Goal: Task Accomplishment & Management: Manage account settings

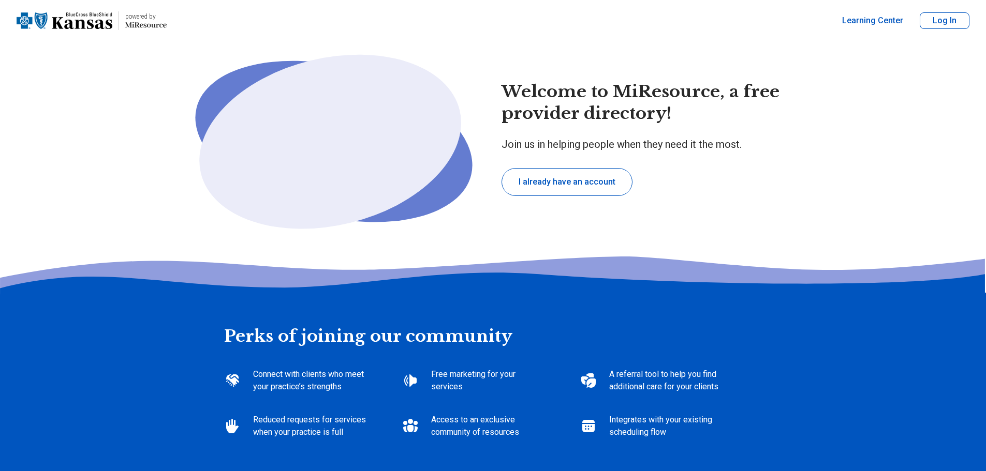
click at [548, 183] on button "I already have an account" at bounding box center [566, 182] width 131 height 28
type textarea "*"
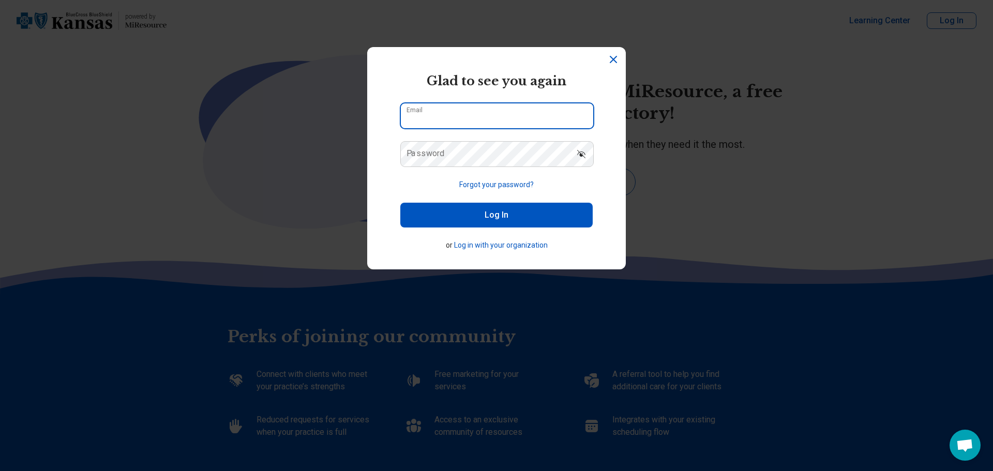
type input "**********"
click at [484, 224] on button "Log In" at bounding box center [496, 215] width 192 height 25
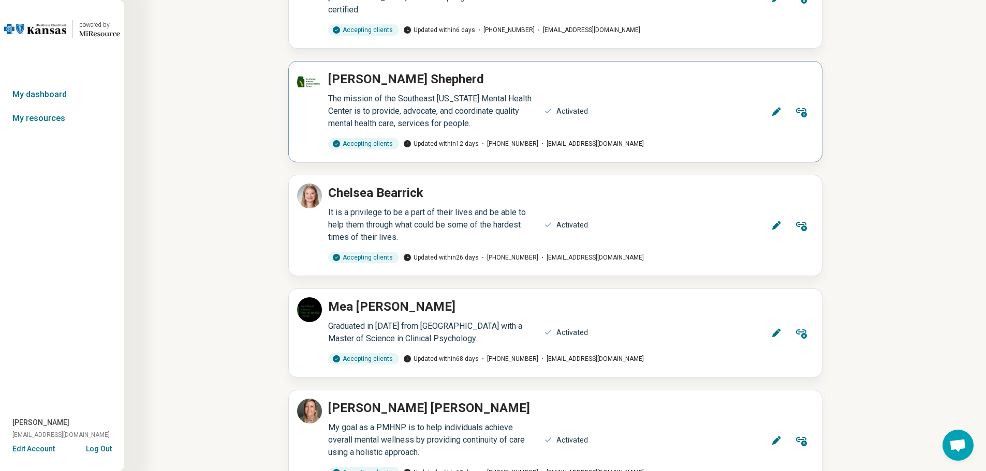
scroll to position [155, 0]
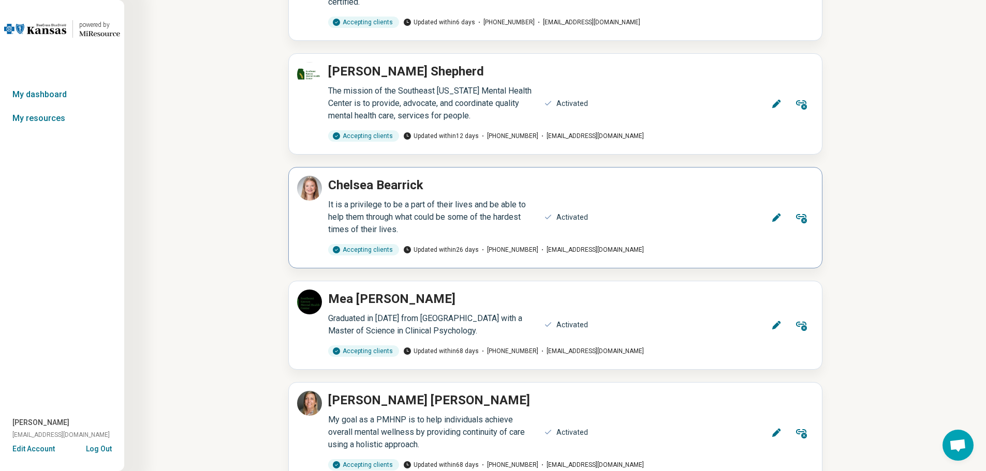
click at [773, 213] on icon at bounding box center [776, 218] width 10 height 10
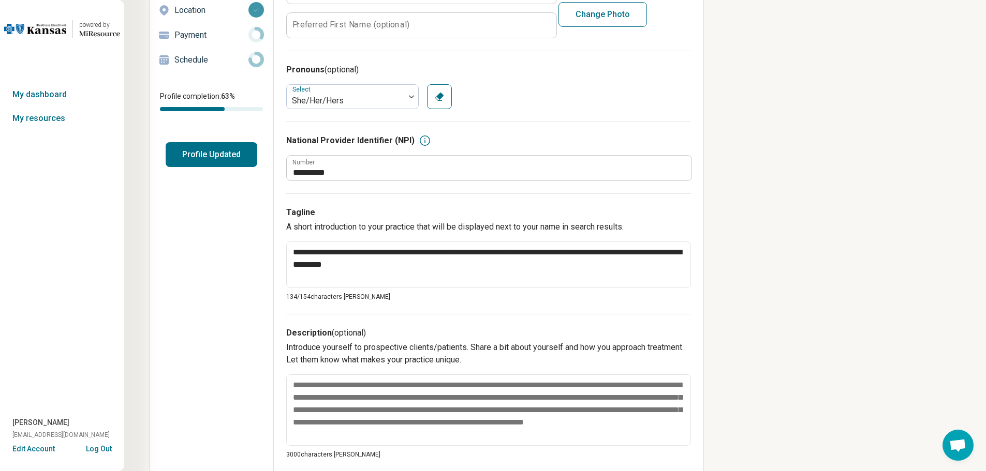
scroll to position [5, 0]
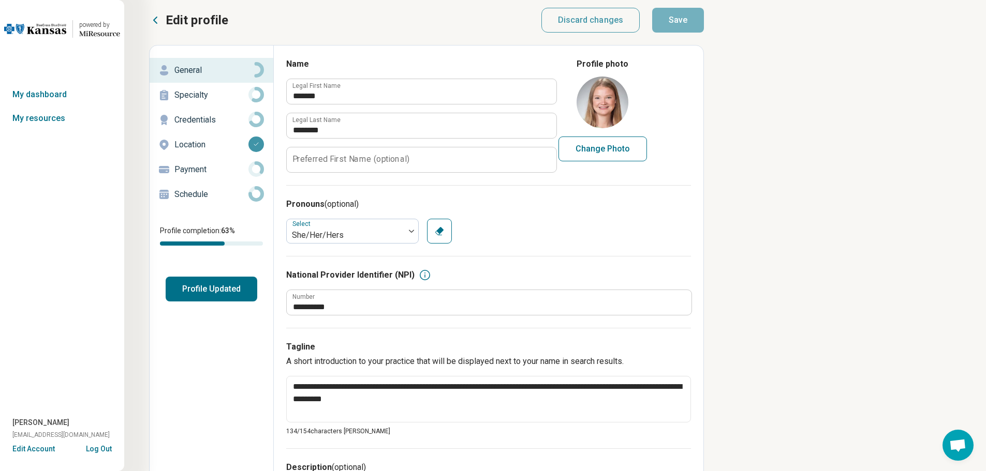
click at [182, 292] on button "Profile Updated" at bounding box center [212, 289] width 92 height 25
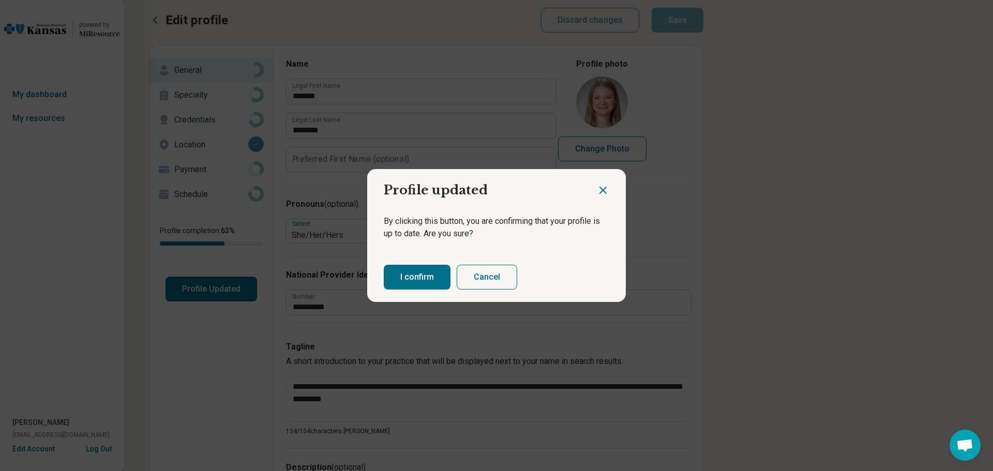
click at [399, 268] on button "I confirm" at bounding box center [417, 277] width 67 height 25
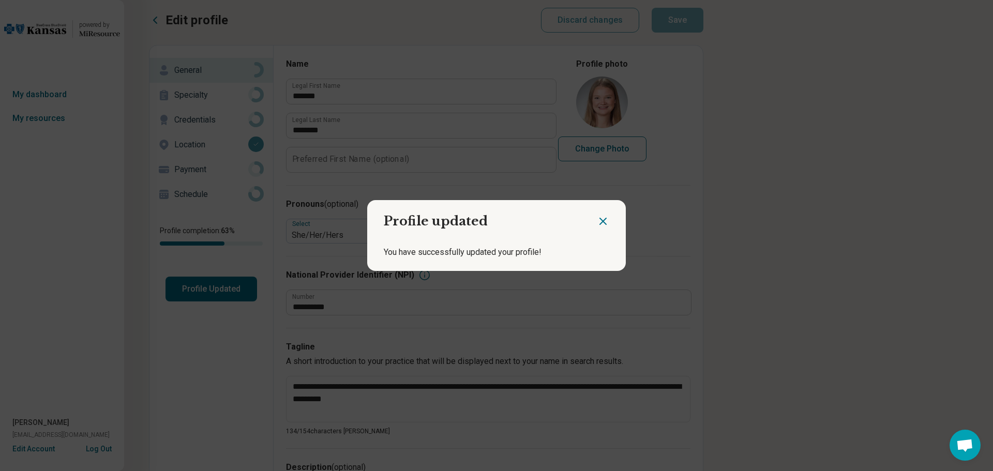
click at [600, 219] on icon "Close dialog" at bounding box center [603, 221] width 12 height 12
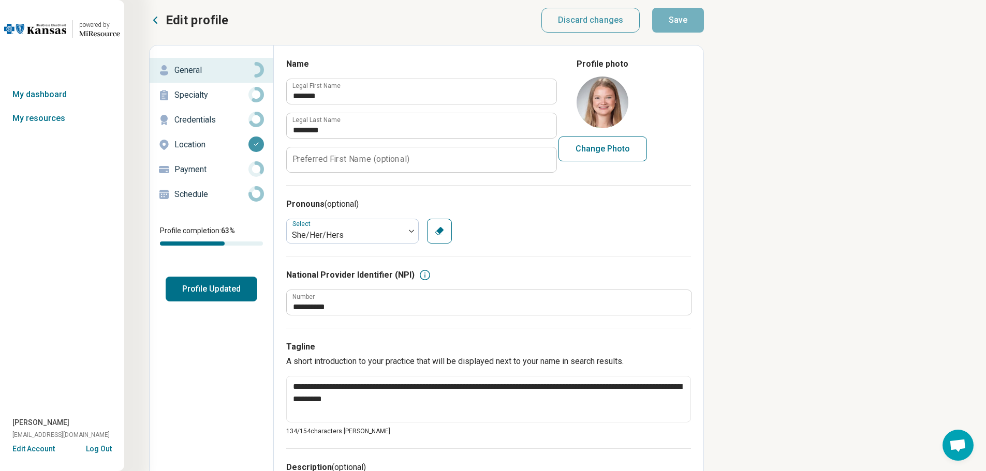
click at [153, 23] on icon at bounding box center [155, 20] width 12 height 12
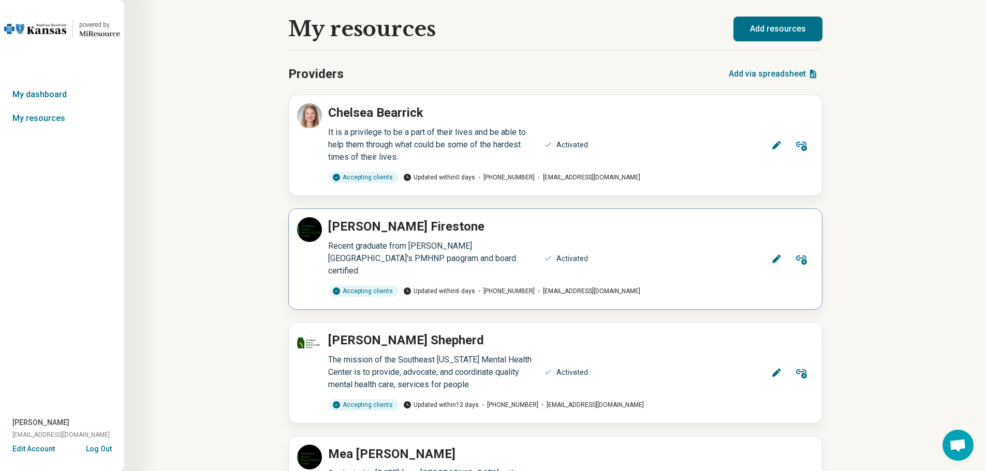
click at [778, 254] on icon at bounding box center [776, 259] width 10 height 10
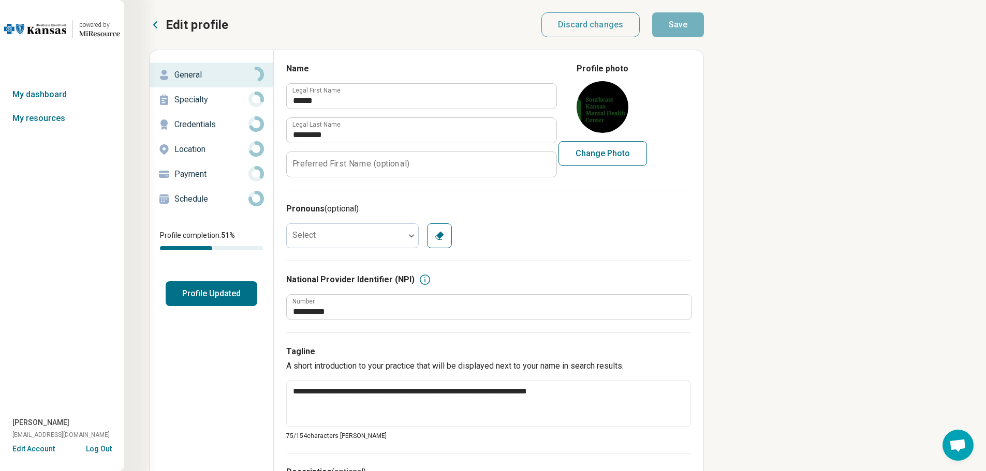
click at [202, 295] on button "Profile Updated" at bounding box center [212, 293] width 92 height 25
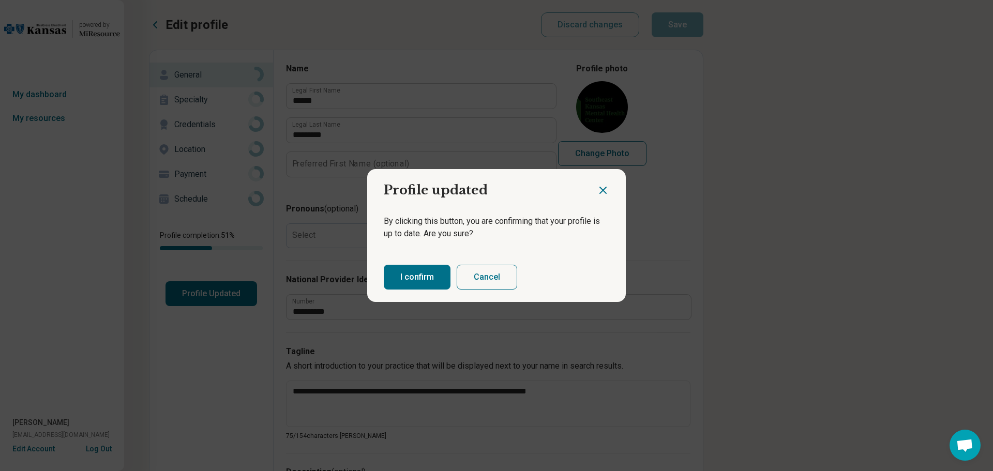
click at [428, 284] on button "I confirm" at bounding box center [417, 277] width 67 height 25
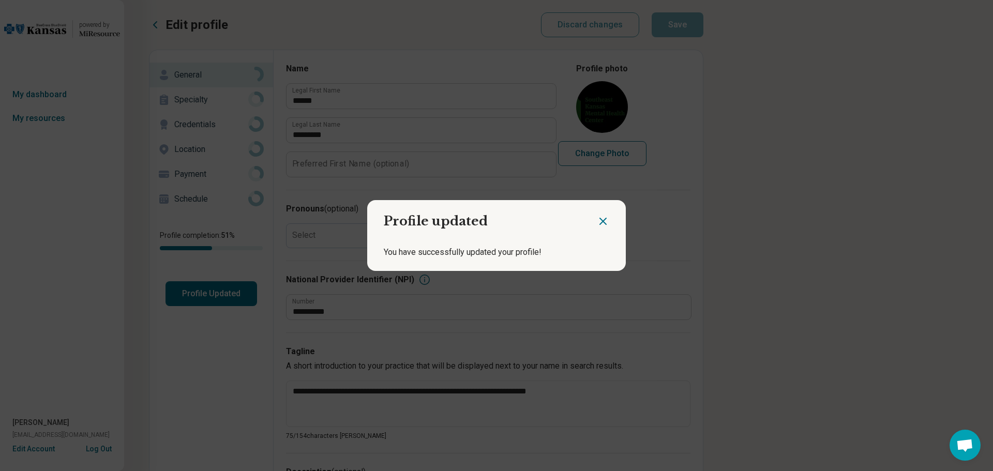
click at [601, 218] on icon "Close dialog" at bounding box center [603, 221] width 12 height 12
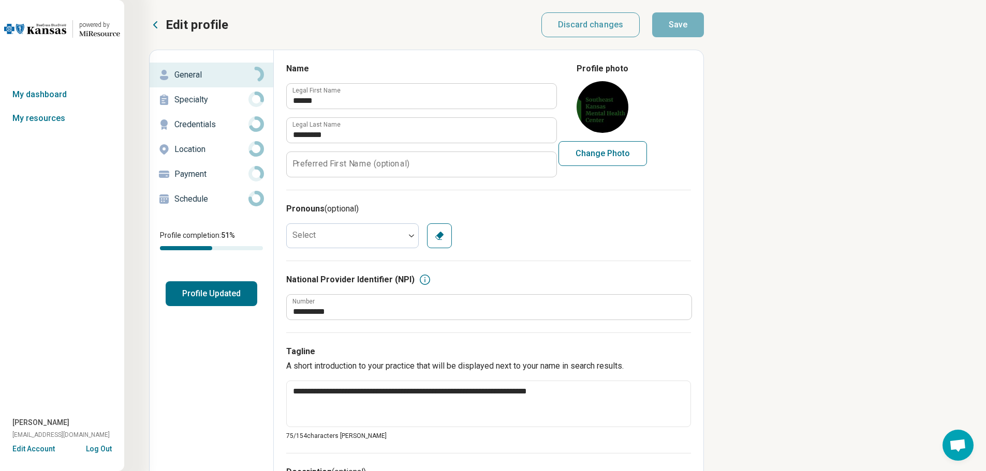
click at [151, 20] on icon at bounding box center [155, 25] width 12 height 12
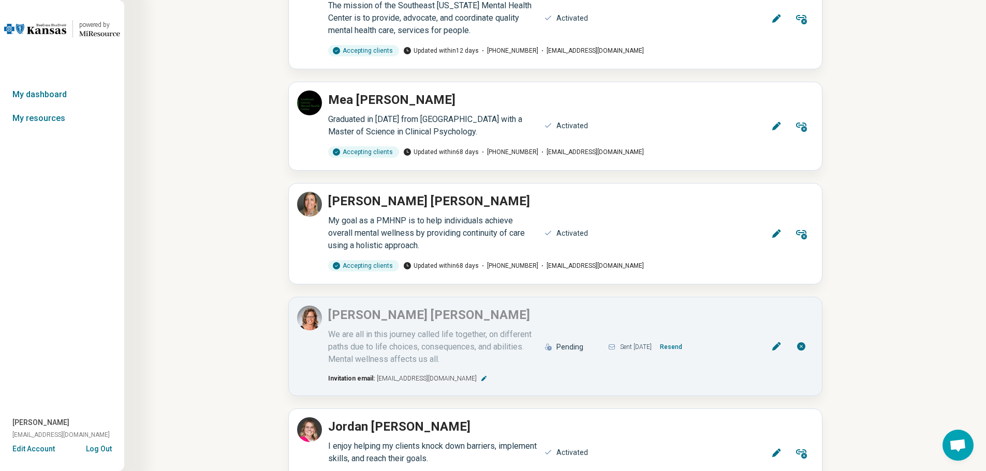
scroll to position [362, 0]
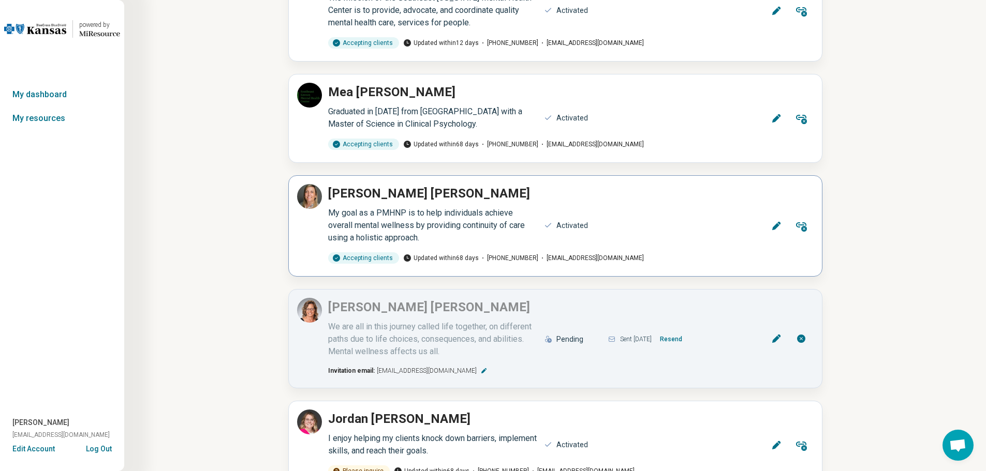
click at [775, 222] on icon at bounding box center [775, 226] width 8 height 8
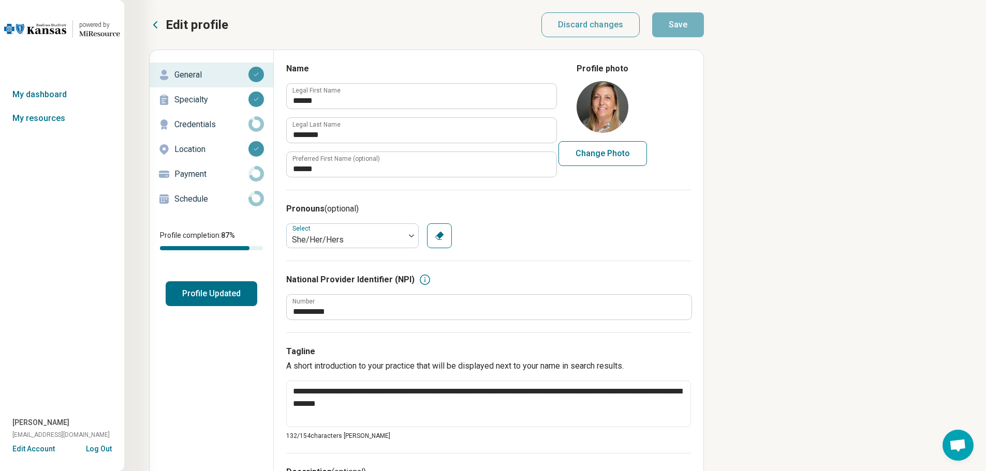
click at [195, 293] on button "Profile Updated" at bounding box center [212, 293] width 92 height 25
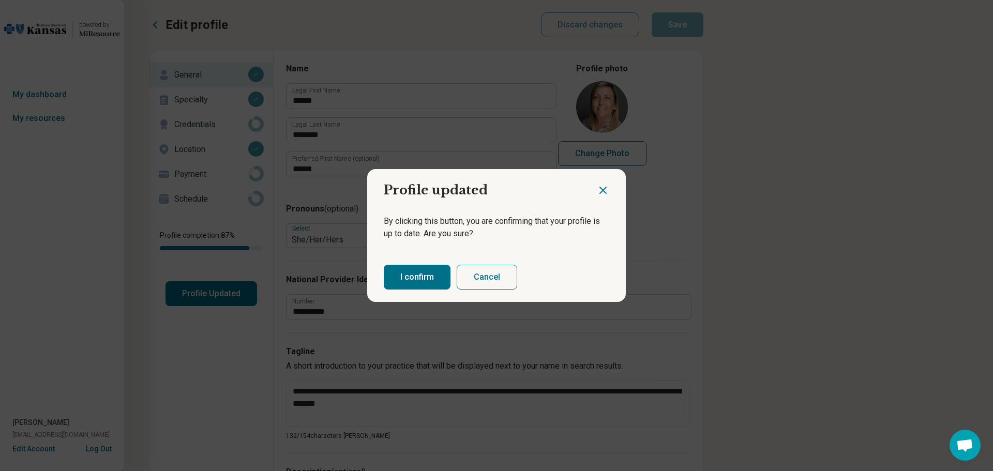
click at [410, 277] on button "I confirm" at bounding box center [417, 277] width 67 height 25
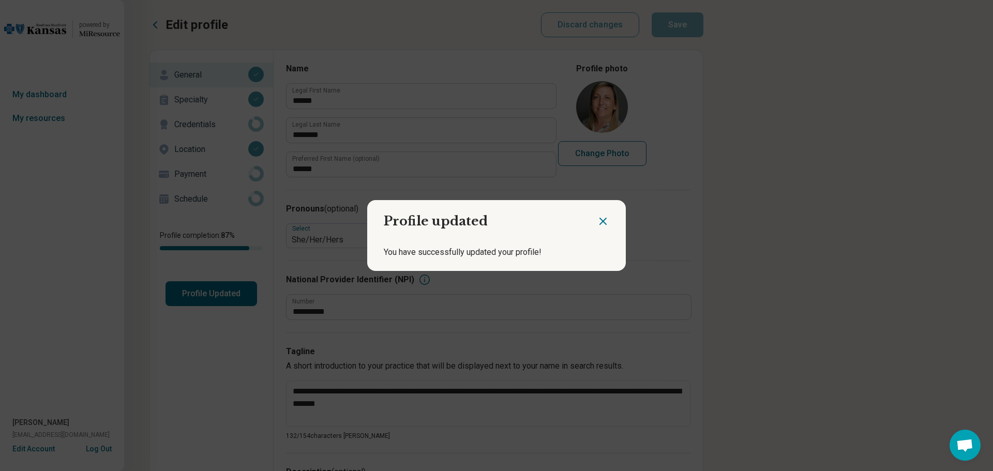
click at [600, 224] on icon "Close dialog" at bounding box center [603, 221] width 6 height 6
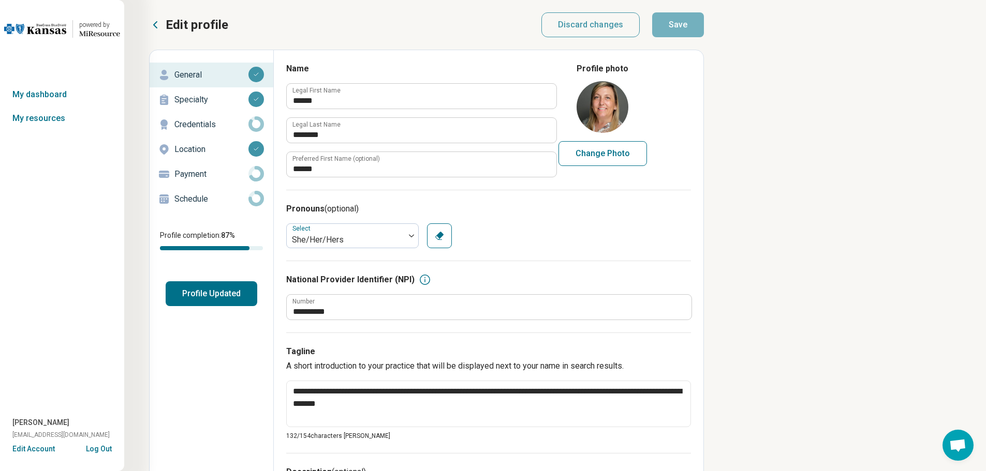
click at [157, 22] on icon at bounding box center [155, 25] width 3 height 6
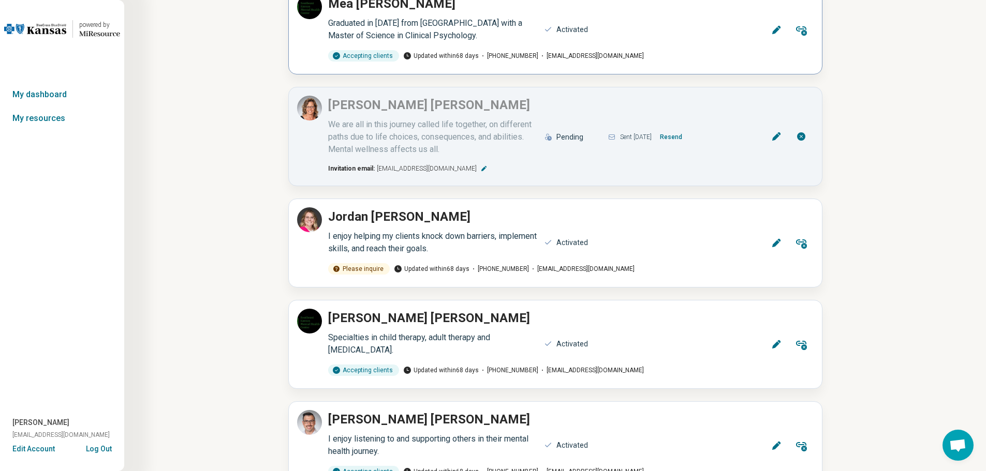
scroll to position [621, 0]
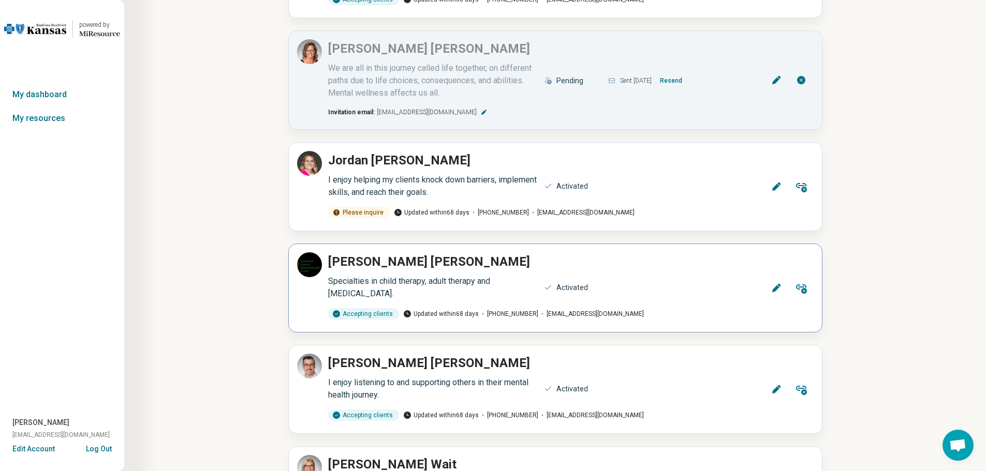
click at [781, 283] on icon at bounding box center [776, 288] width 10 height 10
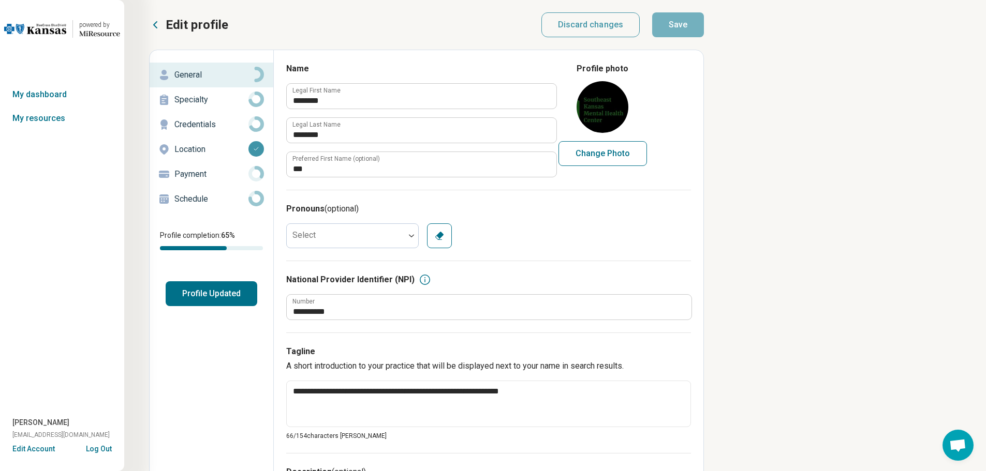
click at [218, 292] on button "Profile Updated" at bounding box center [212, 293] width 92 height 25
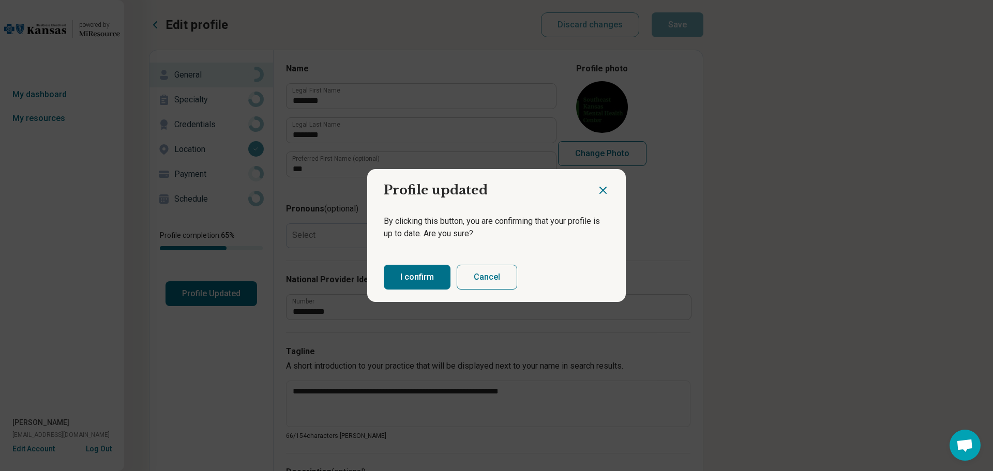
click at [427, 285] on button "I confirm" at bounding box center [417, 277] width 67 height 25
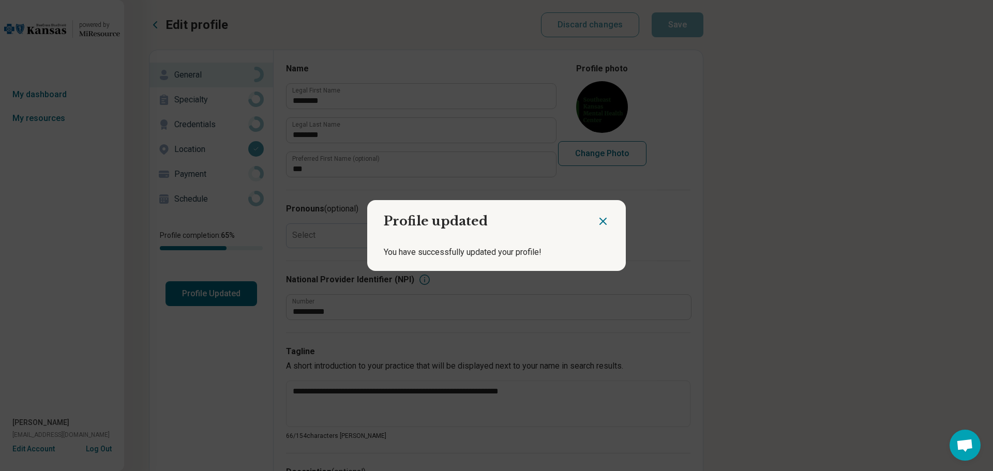
click at [602, 224] on icon "Close dialog" at bounding box center [603, 221] width 6 height 6
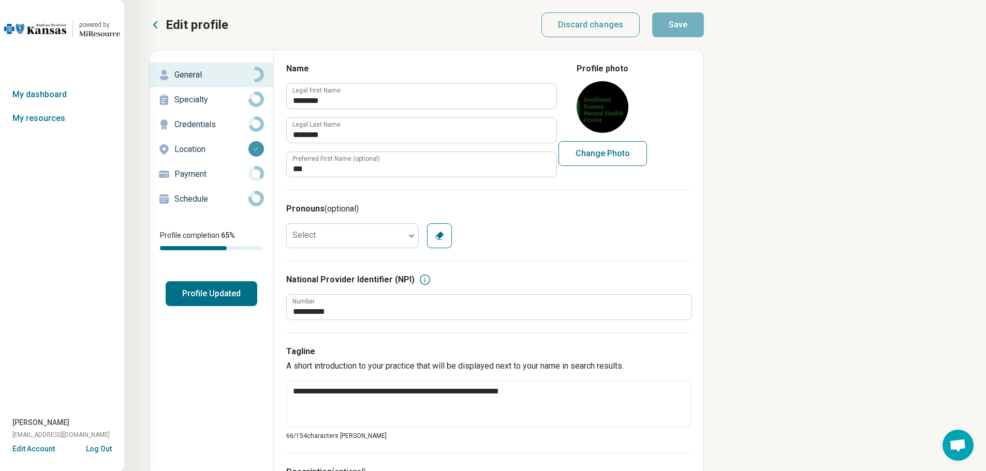
click at [158, 22] on icon at bounding box center [155, 25] width 12 height 12
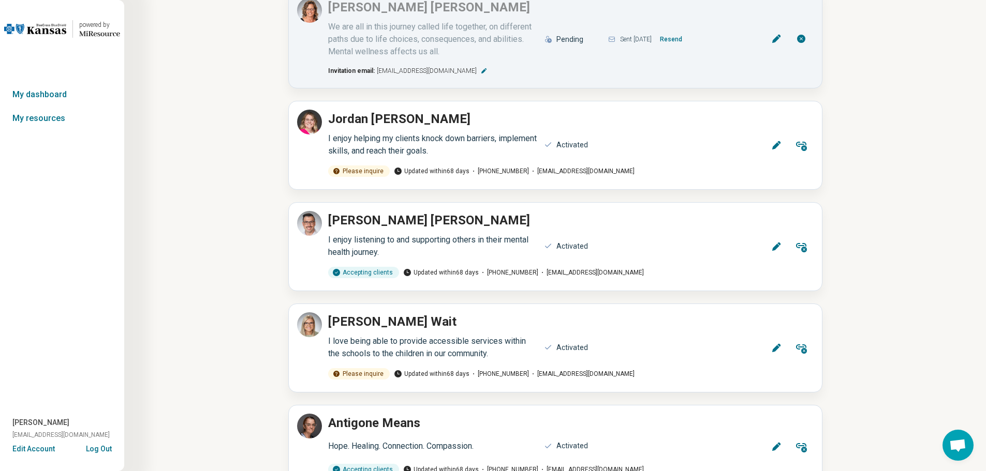
scroll to position [776, 0]
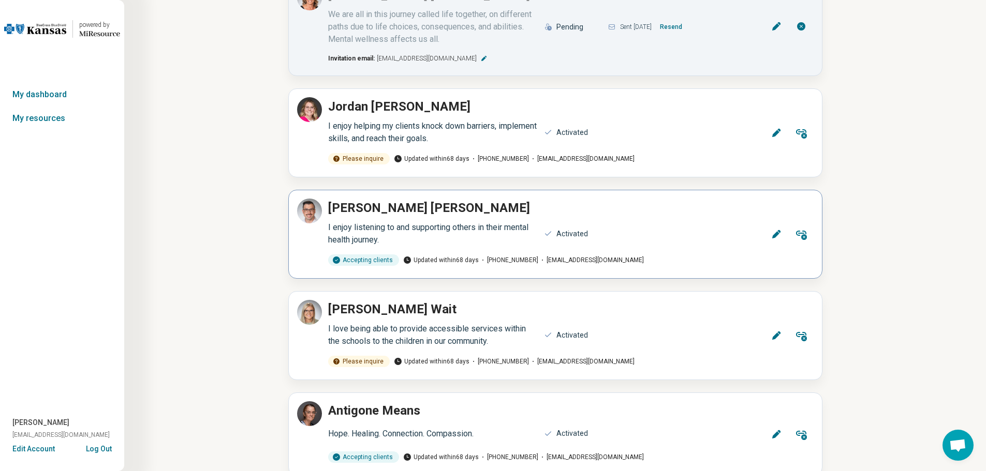
click at [778, 229] on icon at bounding box center [776, 234] width 10 height 10
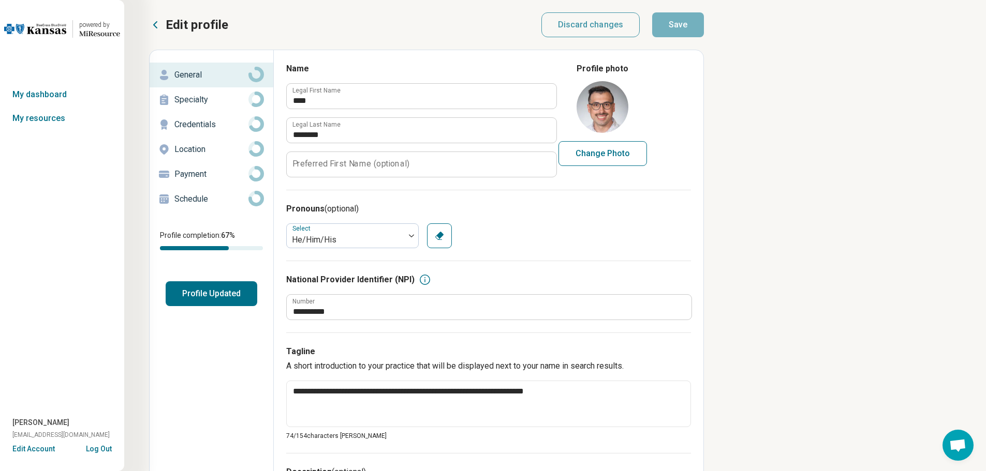
click at [202, 293] on button "Profile Updated" at bounding box center [212, 293] width 92 height 25
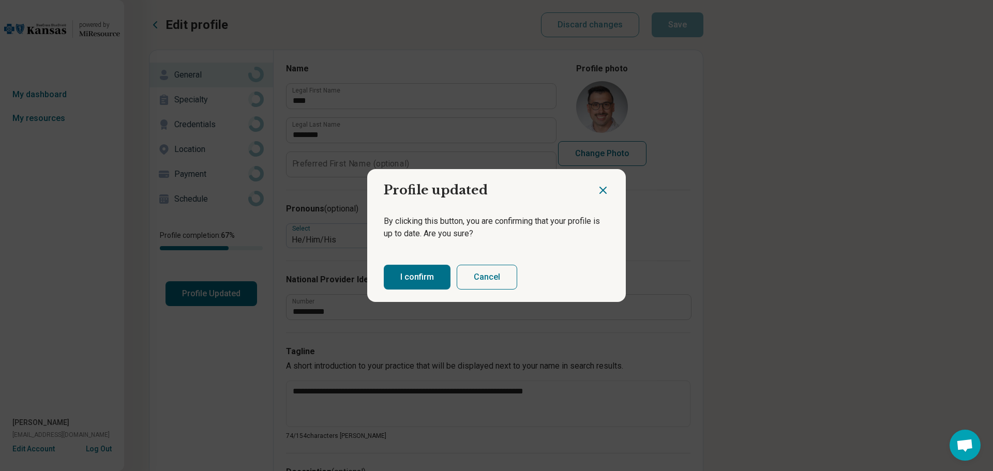
click at [433, 276] on button "I confirm" at bounding box center [417, 277] width 67 height 25
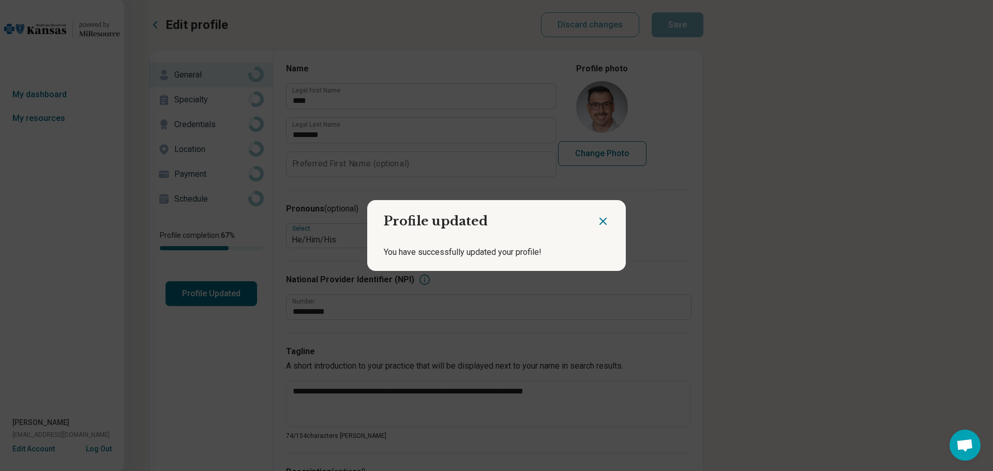
click at [603, 219] on icon "Close dialog" at bounding box center [603, 221] width 12 height 12
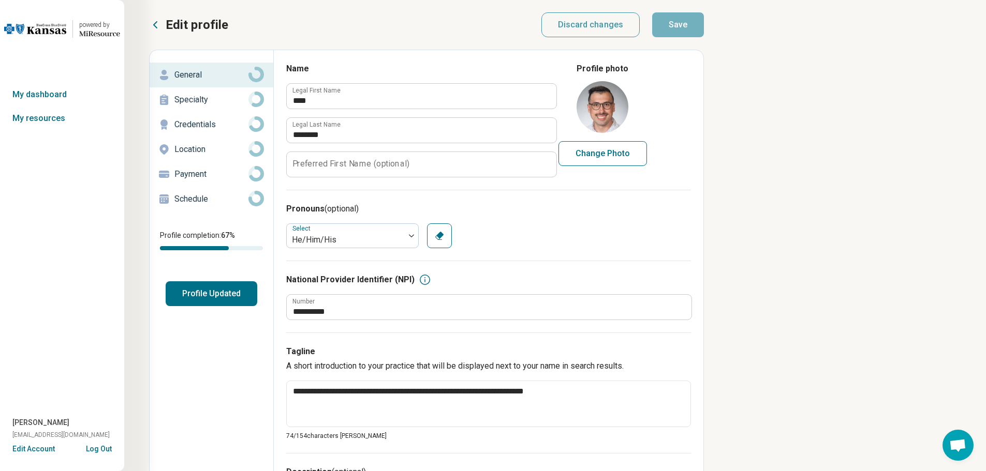
click at [156, 24] on icon at bounding box center [155, 25] width 12 height 12
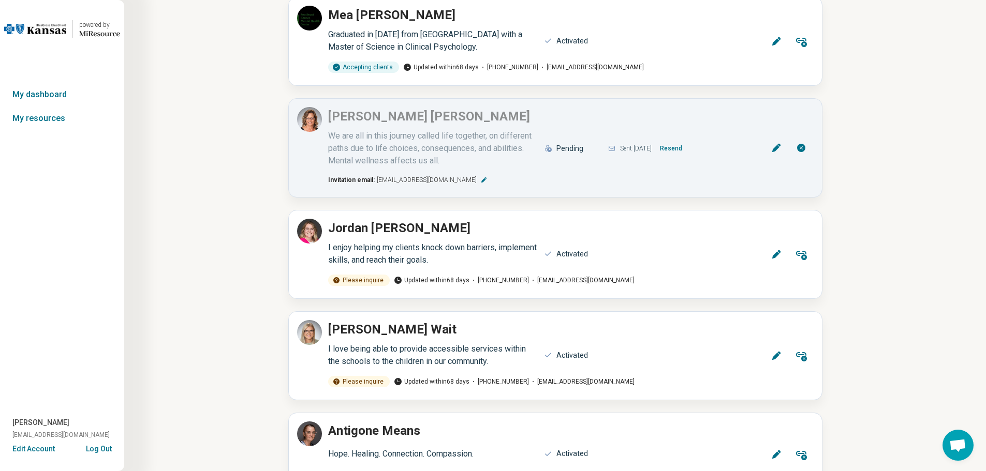
scroll to position [776, 0]
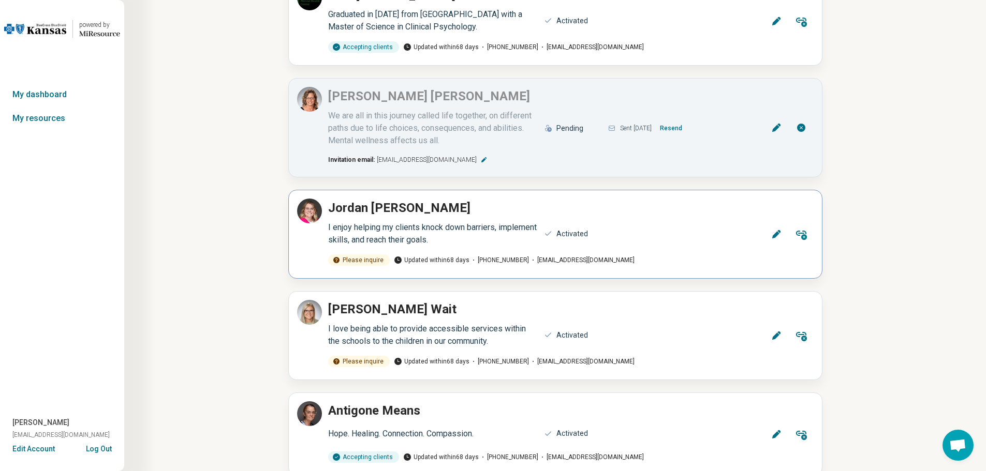
click at [362, 255] on div "Please inquire" at bounding box center [359, 260] width 62 height 11
click at [771, 222] on button "Edit" at bounding box center [776, 234] width 25 height 25
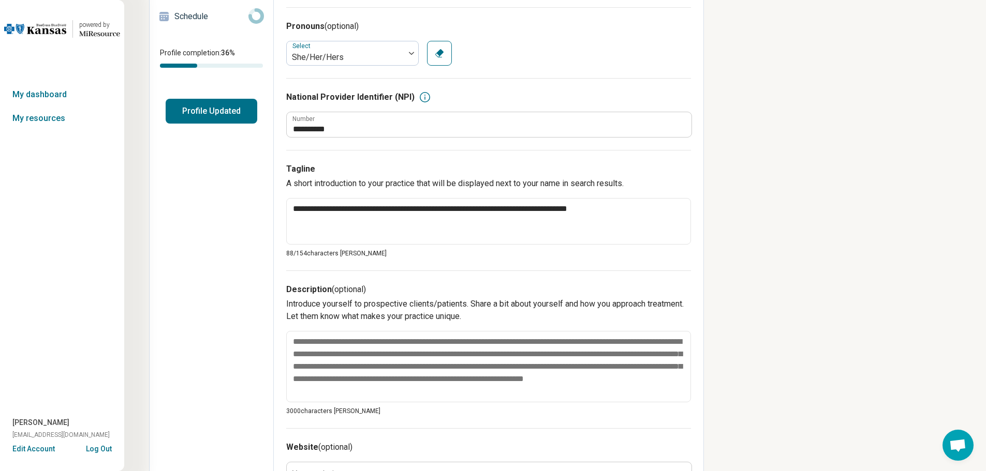
scroll to position [56, 0]
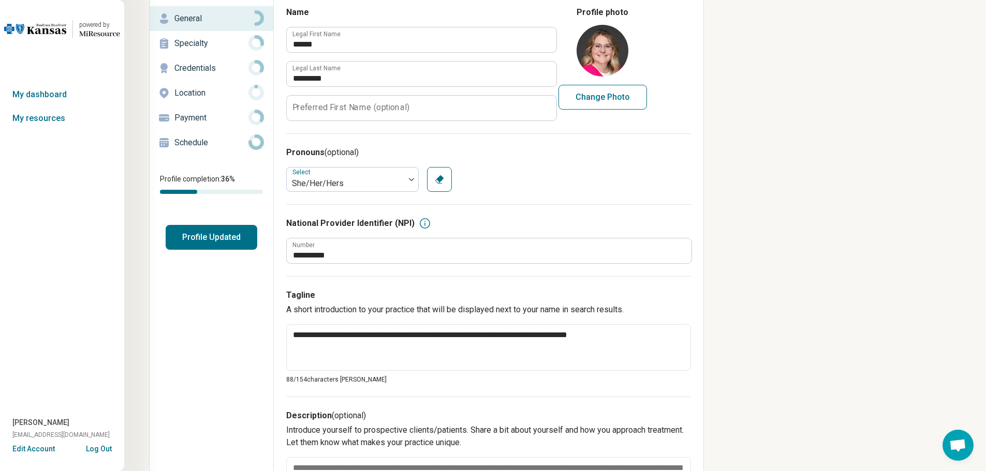
click at [187, 38] on p "Specialty" at bounding box center [211, 43] width 74 height 12
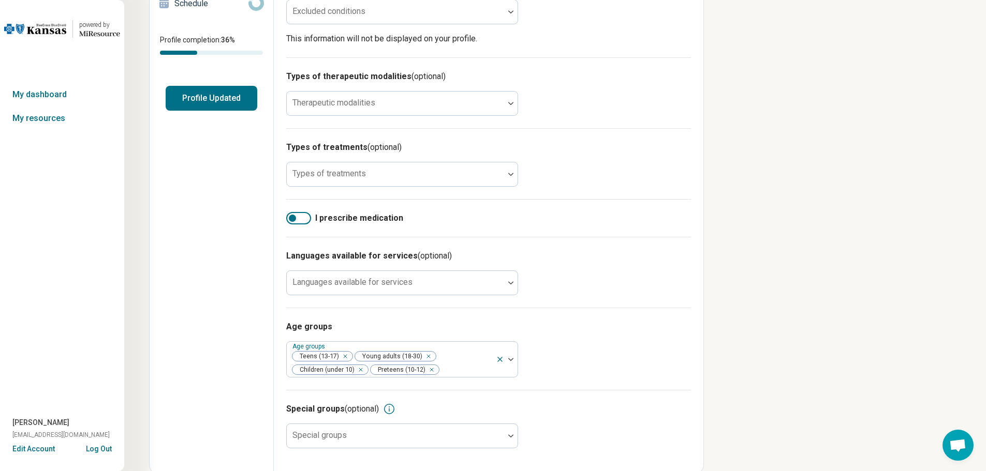
scroll to position [226, 0]
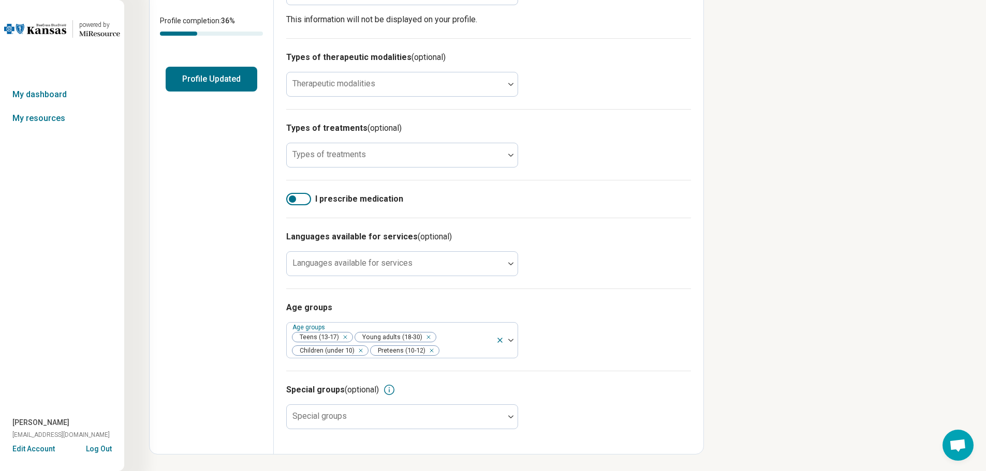
click at [308, 198] on div at bounding box center [298, 199] width 25 height 12
click at [291, 199] on div at bounding box center [298, 199] width 25 height 12
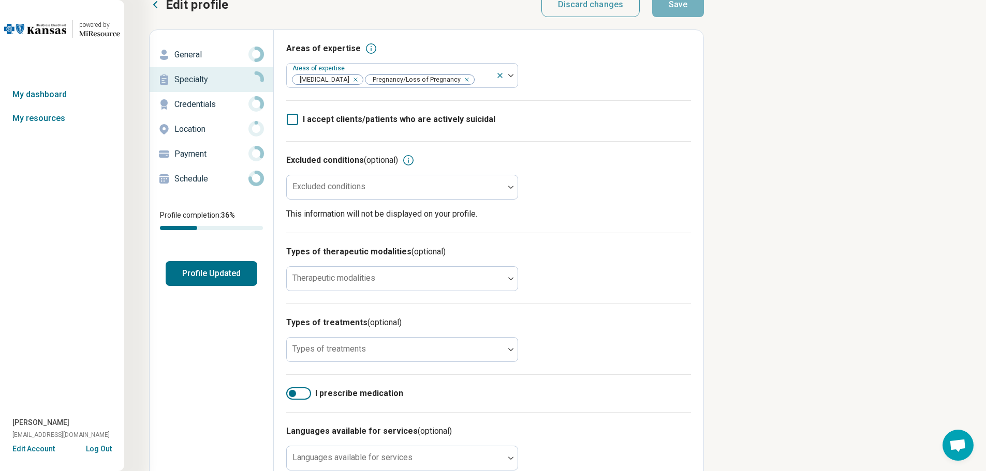
scroll to position [19, 0]
click at [189, 107] on p "Credentials" at bounding box center [211, 105] width 74 height 12
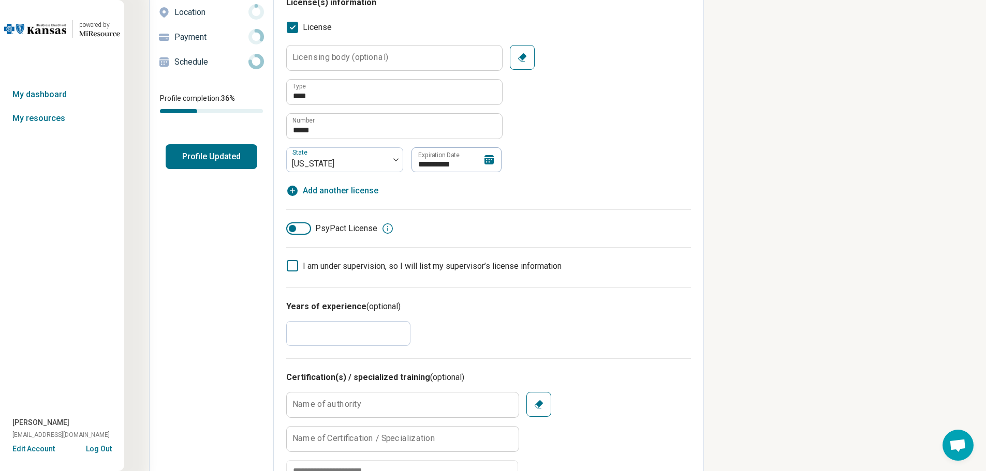
scroll to position [52, 0]
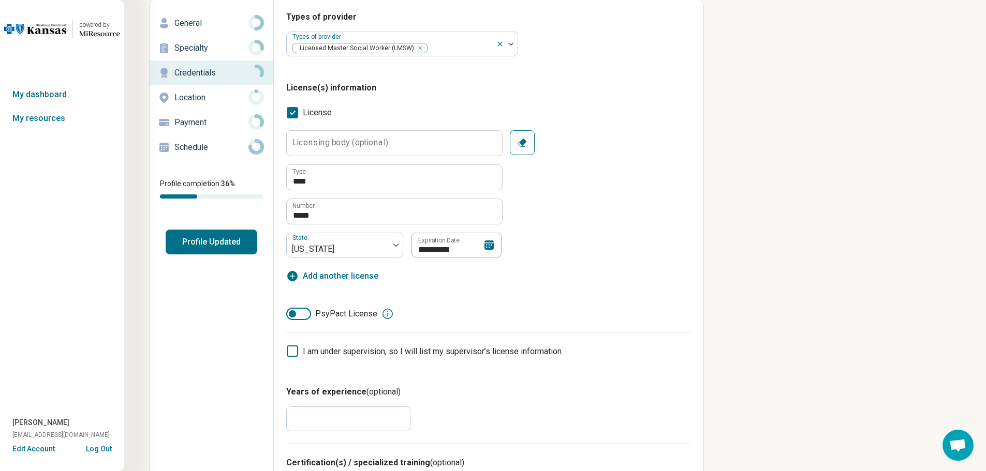
click at [204, 237] on button "Profile Updated" at bounding box center [212, 242] width 92 height 25
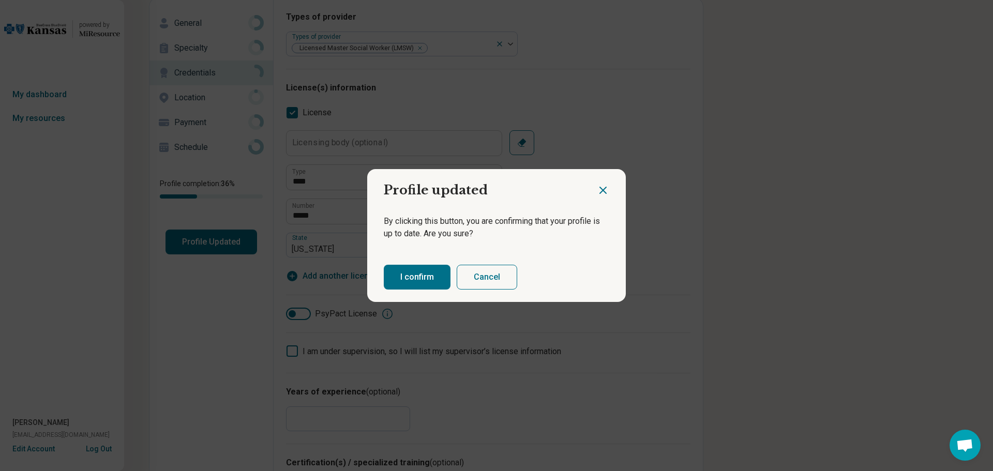
click at [395, 274] on button "I confirm" at bounding box center [417, 277] width 67 height 25
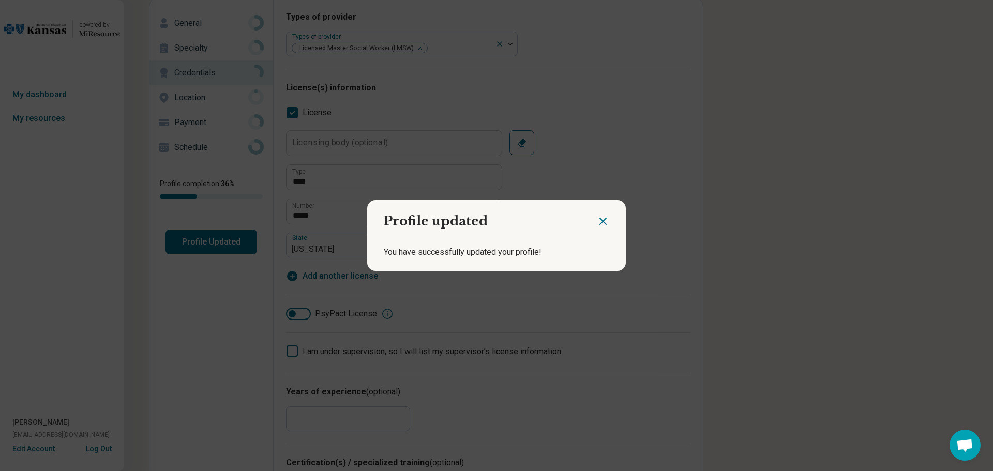
click at [604, 220] on icon "Close dialog" at bounding box center [603, 221] width 12 height 12
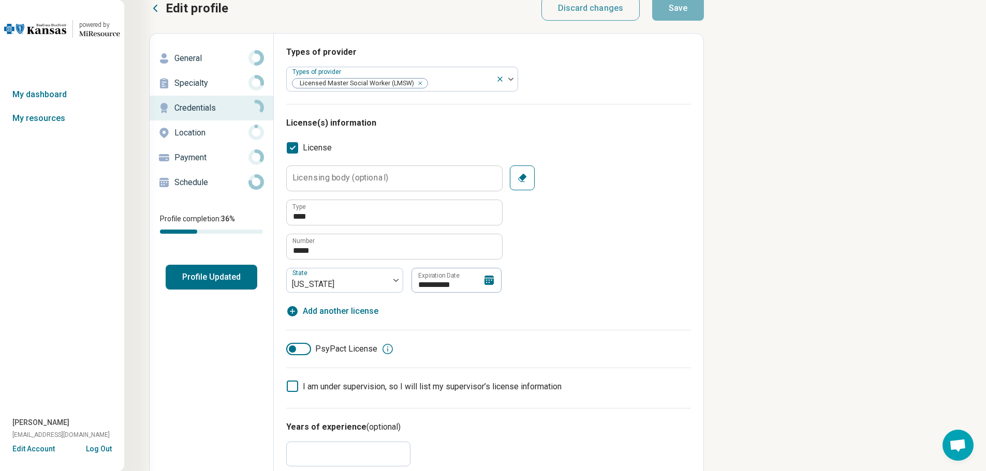
scroll to position [0, 0]
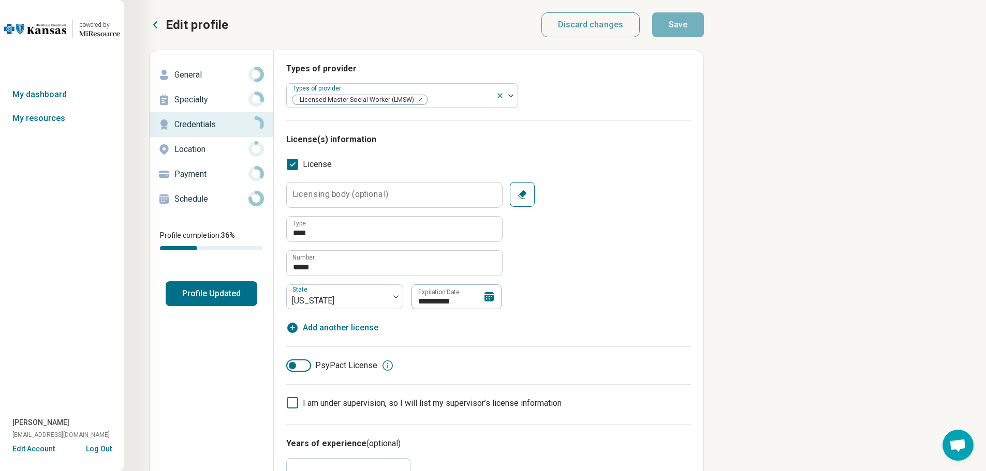
click at [149, 21] on icon at bounding box center [155, 25] width 12 height 12
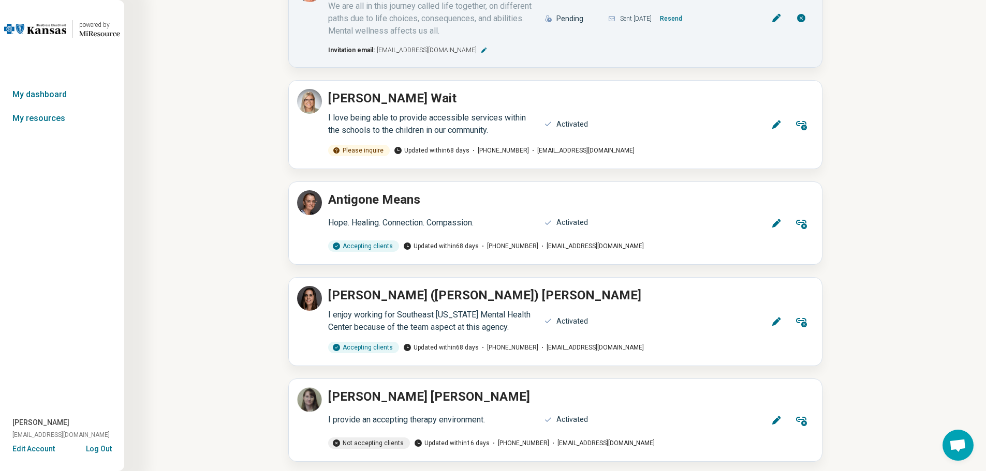
scroll to position [983, 0]
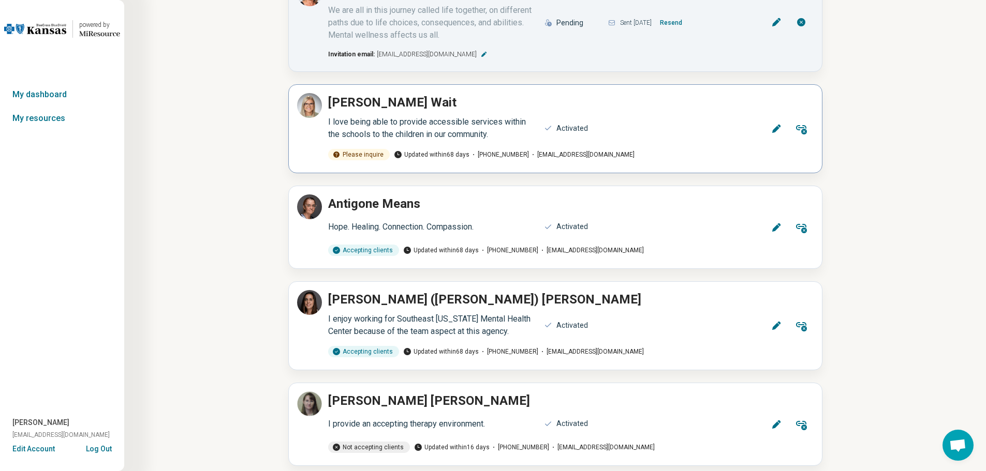
click at [782, 116] on button "Edit" at bounding box center [776, 128] width 25 height 25
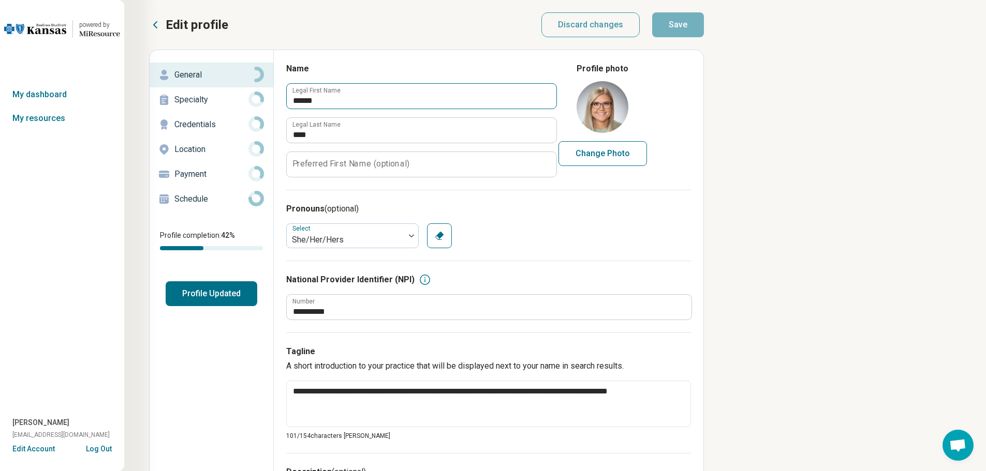
type textarea "*"
click at [221, 291] on button "Profile Updated" at bounding box center [212, 293] width 92 height 25
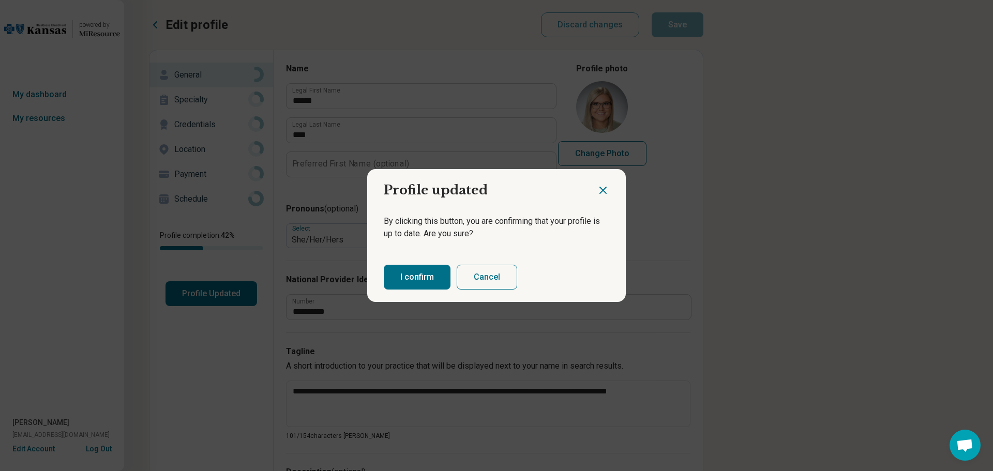
click at [399, 282] on button "I confirm" at bounding box center [417, 277] width 67 height 25
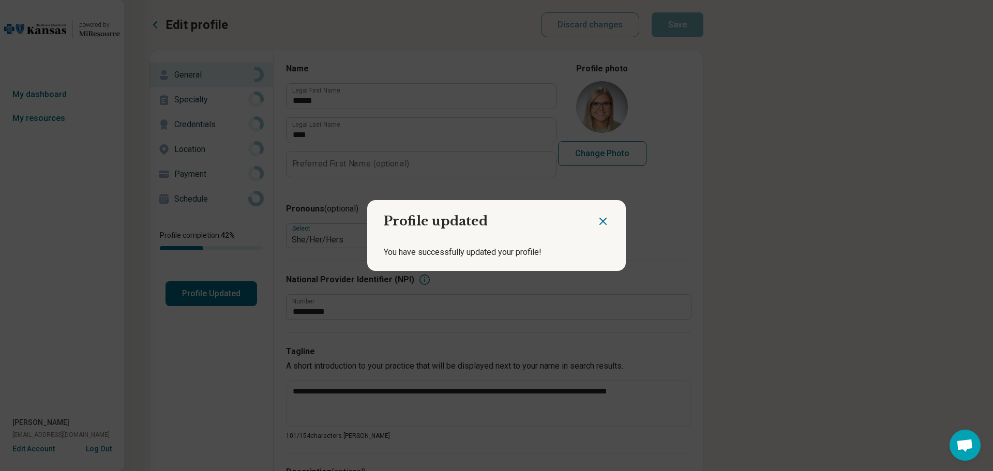
click at [600, 222] on icon "Close dialog" at bounding box center [603, 221] width 6 height 6
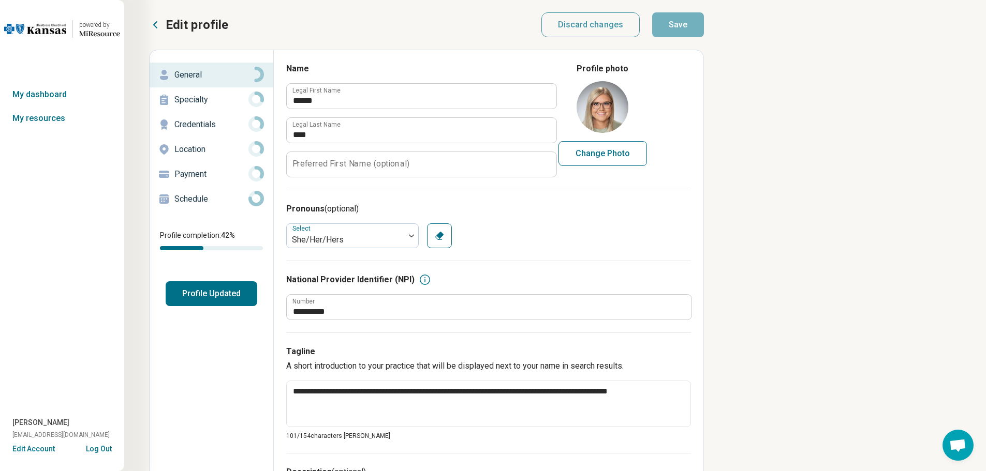
click at [152, 22] on icon at bounding box center [155, 25] width 12 height 12
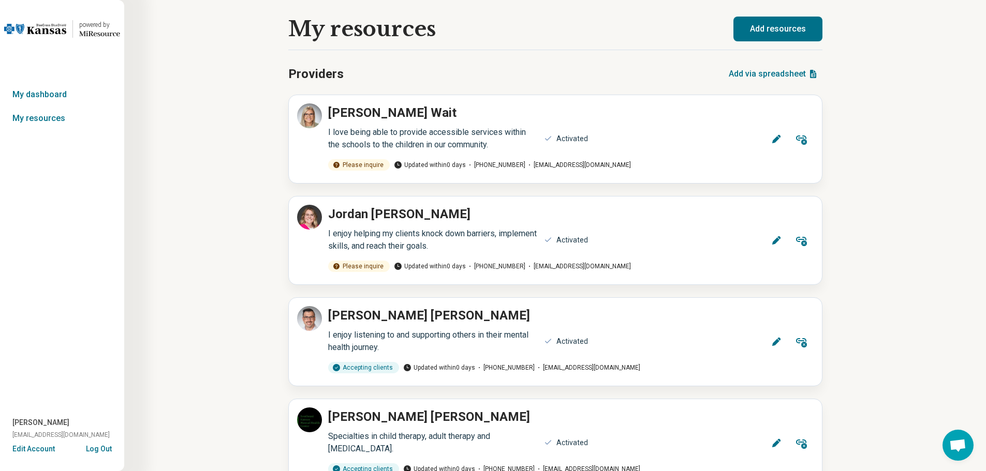
scroll to position [362, 0]
